Goal: Book appointment/travel/reservation

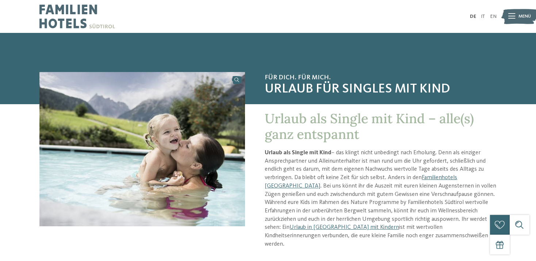
click at [522, 14] on span "Menü" at bounding box center [525, 16] width 12 height 7
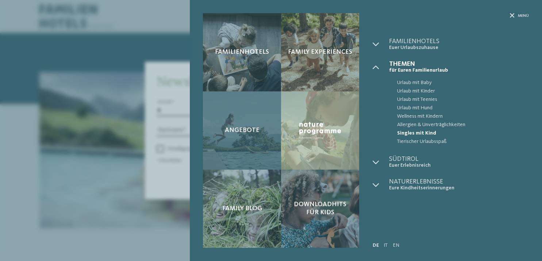
click at [239, 128] on span "Angebote" at bounding box center [242, 130] width 35 height 8
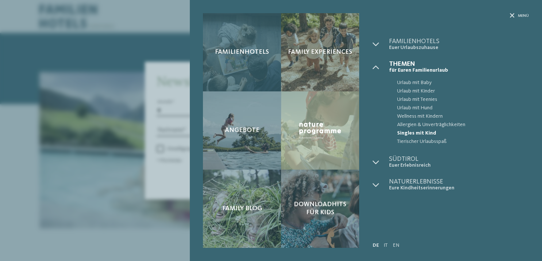
drag, startPoint x: 248, startPoint y: 50, endPoint x: 253, endPoint y: 49, distance: 5.6
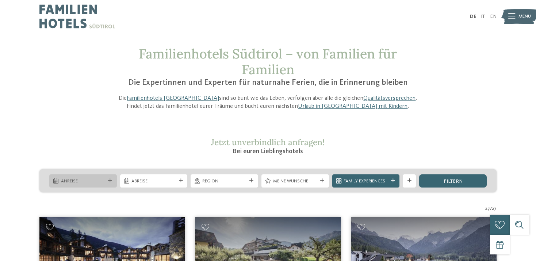
click at [81, 186] on div "Anreise" at bounding box center [83, 180] width 68 height 13
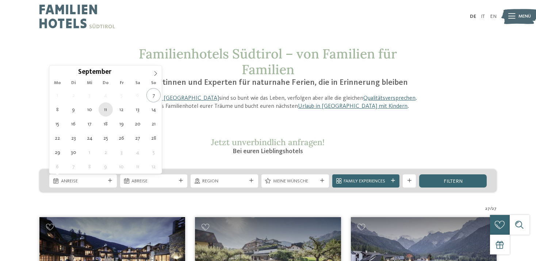
type div "11.09.2025"
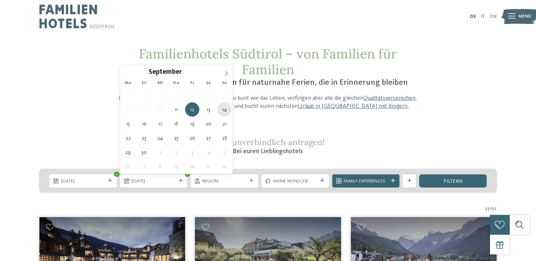
type div "14.09.2025"
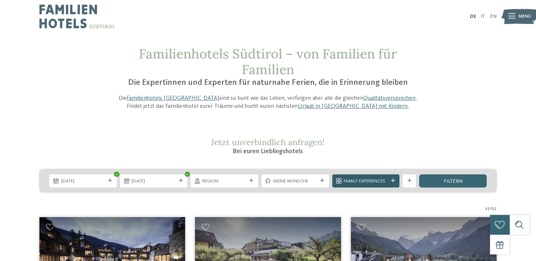
click at [385, 180] on span "Family Experiences" at bounding box center [366, 181] width 45 height 7
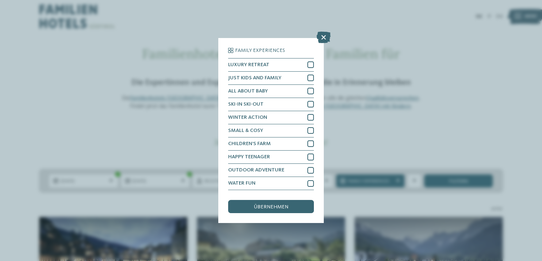
click at [322, 37] on icon at bounding box center [324, 37] width 14 height 12
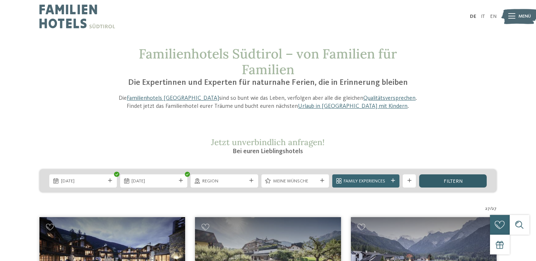
click at [440, 183] on div "filtern" at bounding box center [453, 180] width 68 height 13
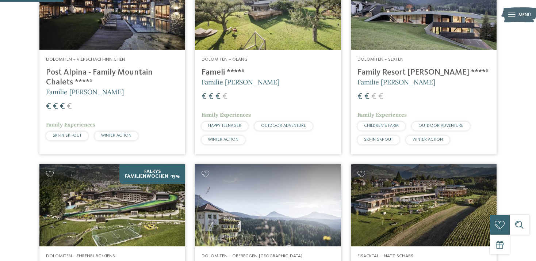
scroll to position [366, 0]
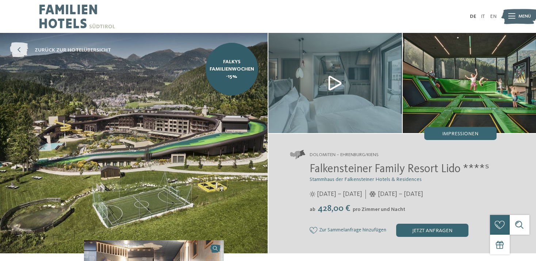
click at [18, 52] on icon at bounding box center [19, 50] width 18 height 15
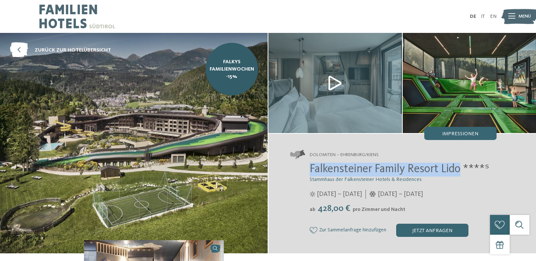
drag, startPoint x: 311, startPoint y: 170, endPoint x: 462, endPoint y: 171, distance: 151.2
click at [462, 171] on span "Falkensteiner Family Resort Lido ****ˢ" at bounding box center [400, 169] width 180 height 12
copy span "Falkensteiner Family Resort Lido"
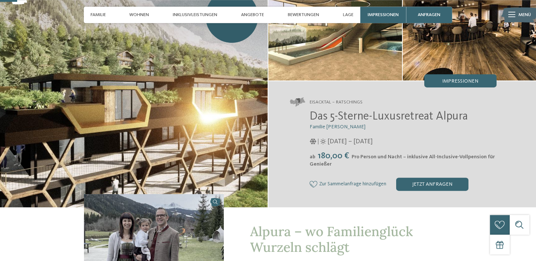
scroll to position [38, 0]
